Goal: Transaction & Acquisition: Subscribe to service/newsletter

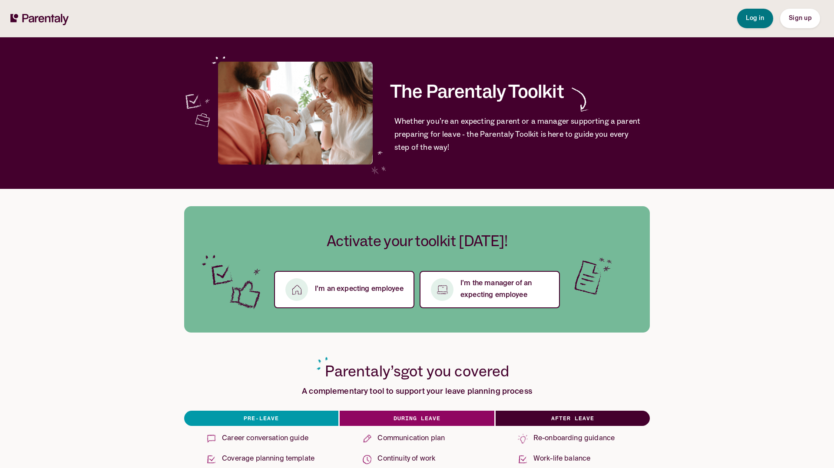
click at [795, 23] on button "Sign up" at bounding box center [800, 19] width 40 height 20
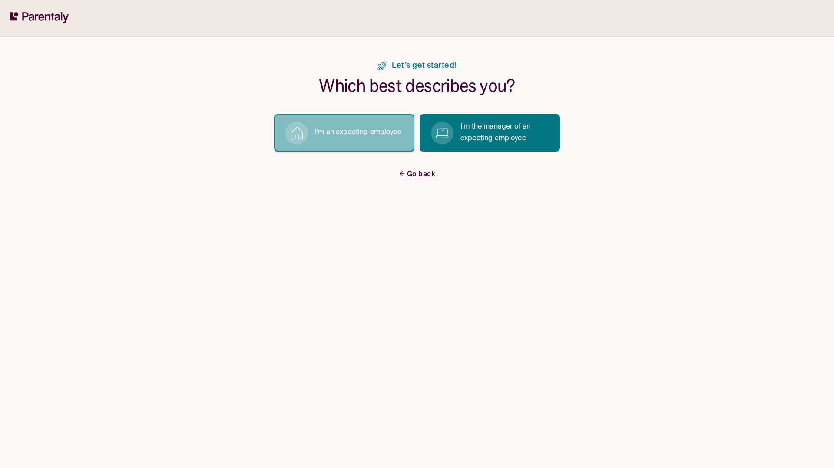
click at [341, 125] on button "I’m an expecting employee" at bounding box center [344, 132] width 140 height 37
